Goal: Task Accomplishment & Management: Use online tool/utility

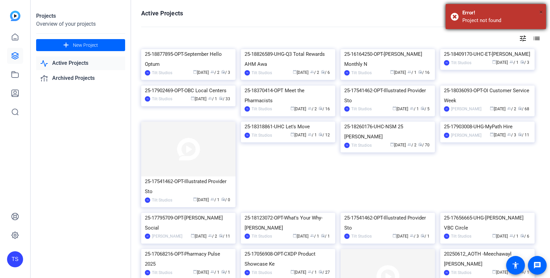
click at [542, 12] on span "×" at bounding box center [541, 12] width 4 height 8
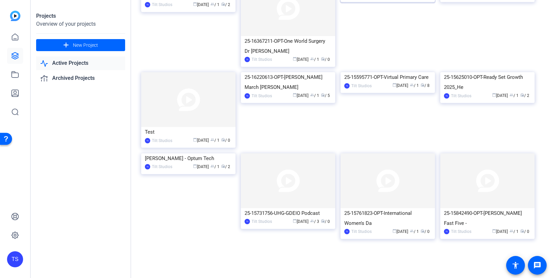
scroll to position [709, 0]
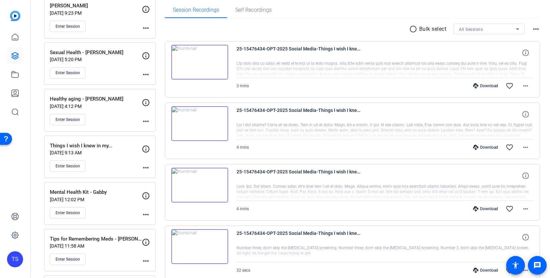
scroll to position [107, 0]
click at [111, 167] on div "Enter Session" at bounding box center [96, 165] width 92 height 11
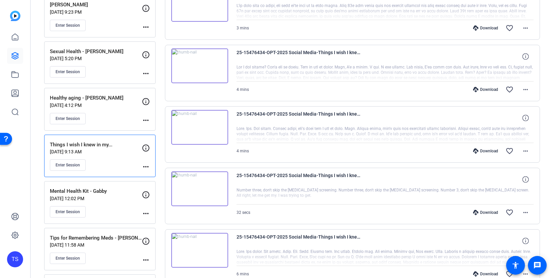
click at [113, 161] on div "Enter Session" at bounding box center [96, 165] width 92 height 11
click at [98, 145] on p "Things I wish I knew in my..." at bounding box center [96, 145] width 92 height 8
click at [115, 164] on div "Enter Session" at bounding box center [96, 165] width 92 height 11
click at [69, 164] on span "Enter Session" at bounding box center [68, 165] width 24 height 5
click at [147, 167] on mat-icon "more_horiz" at bounding box center [146, 167] width 8 height 8
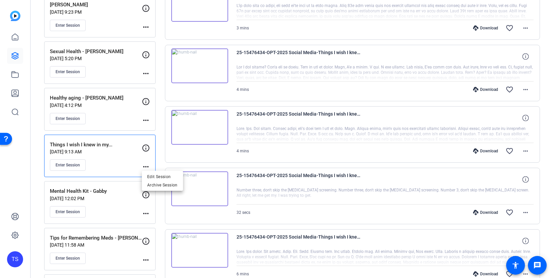
click at [38, 185] on div at bounding box center [275, 139] width 550 height 278
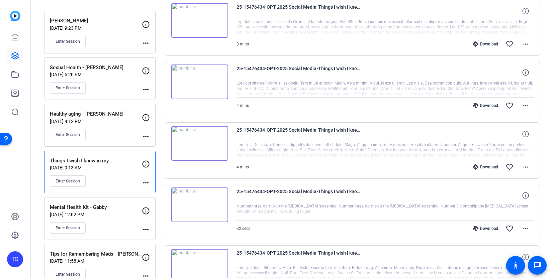
scroll to position [91, 0]
click at [145, 183] on mat-icon "more_horiz" at bounding box center [146, 183] width 8 height 8
click at [158, 193] on span "Edit Session" at bounding box center [162, 193] width 30 height 8
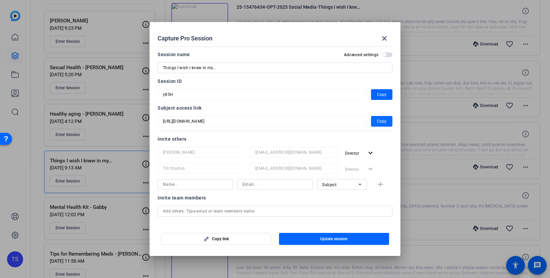
click at [383, 120] on span "Copy" at bounding box center [381, 121] width 9 height 8
click at [384, 94] on span "Copy" at bounding box center [381, 95] width 9 height 8
